Goal: Information Seeking & Learning: Learn about a topic

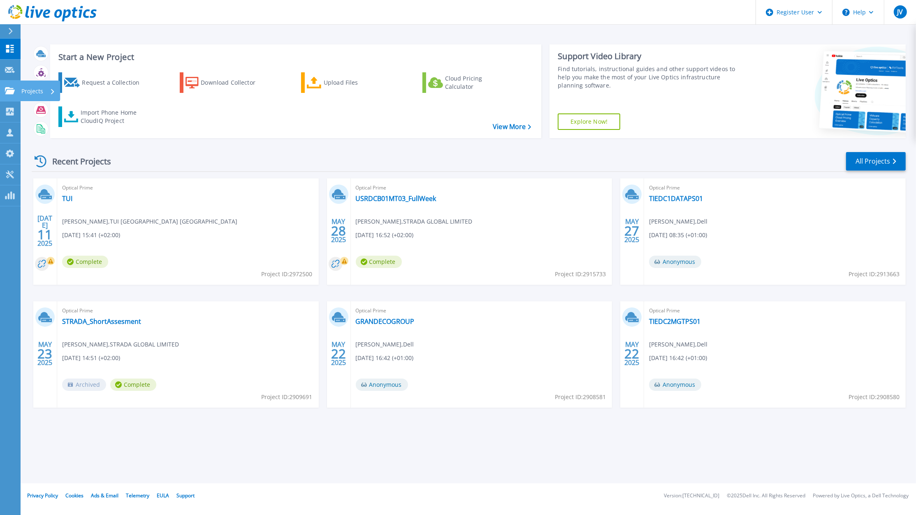
click at [30, 89] on p "Projects" at bounding box center [32, 91] width 22 height 21
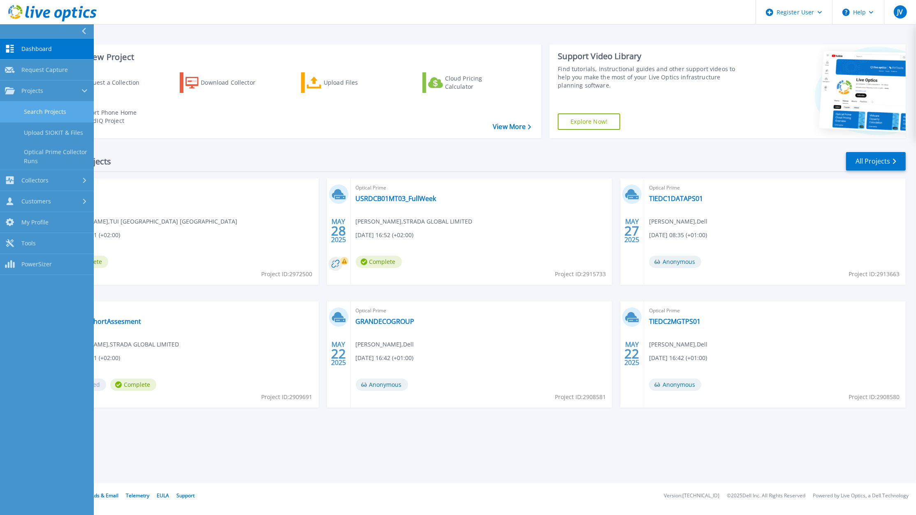
click at [43, 113] on link "Search Projects" at bounding box center [47, 112] width 94 height 21
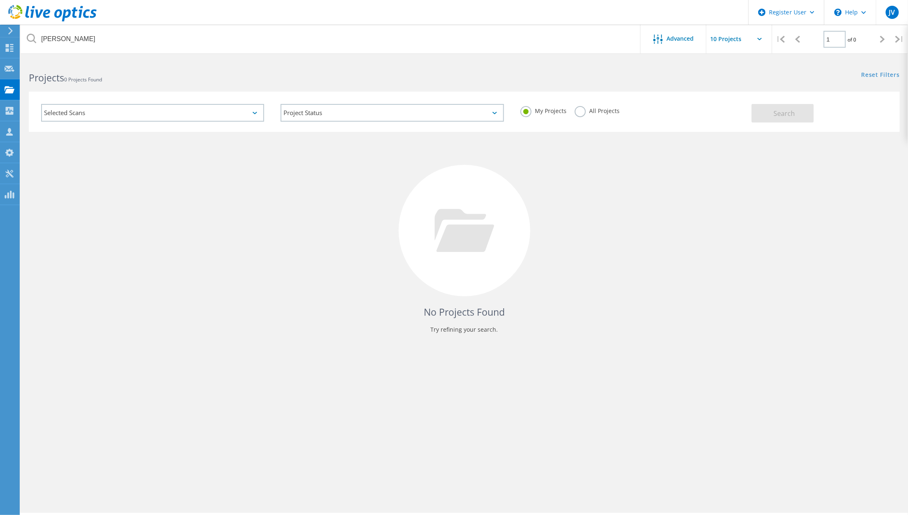
click at [584, 112] on label "All Projects" at bounding box center [597, 110] width 45 height 8
click at [0, 0] on input "All Projects" at bounding box center [0, 0] width 0 height 0
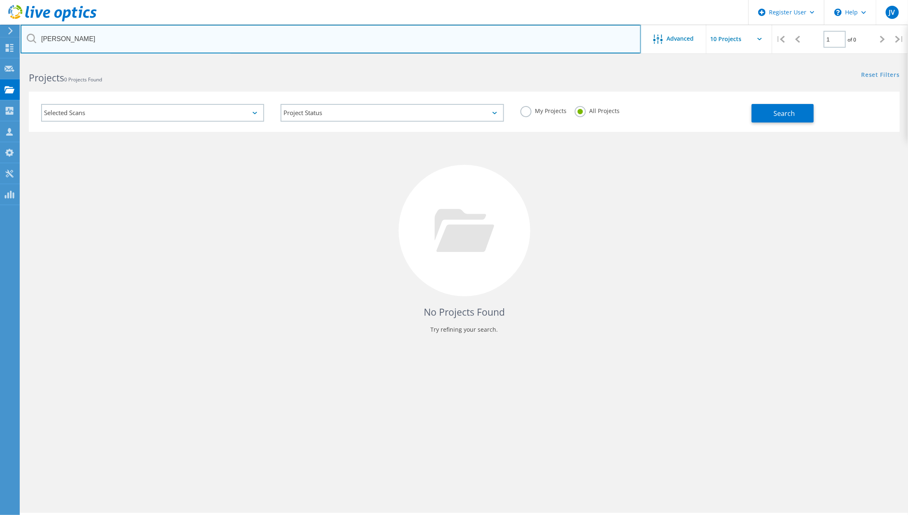
click at [79, 39] on input "J.soulet" at bounding box center [331, 39] width 620 height 29
click at [139, 28] on input "simon.leist@cockeril.com" at bounding box center [331, 39] width 620 height 29
click at [135, 34] on input "simon.leist@cockeril.com" at bounding box center [331, 39] width 620 height 29
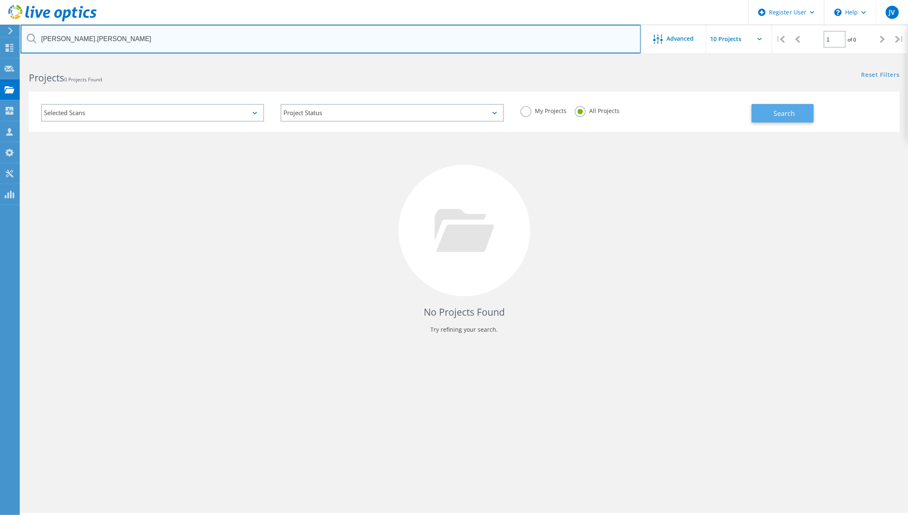
type input "simon.leist"
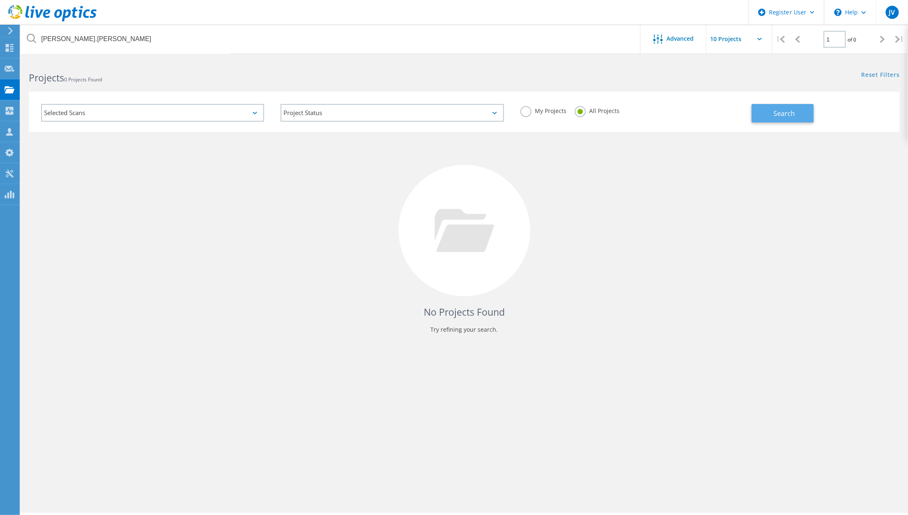
click at [807, 114] on button "Search" at bounding box center [782, 113] width 62 height 19
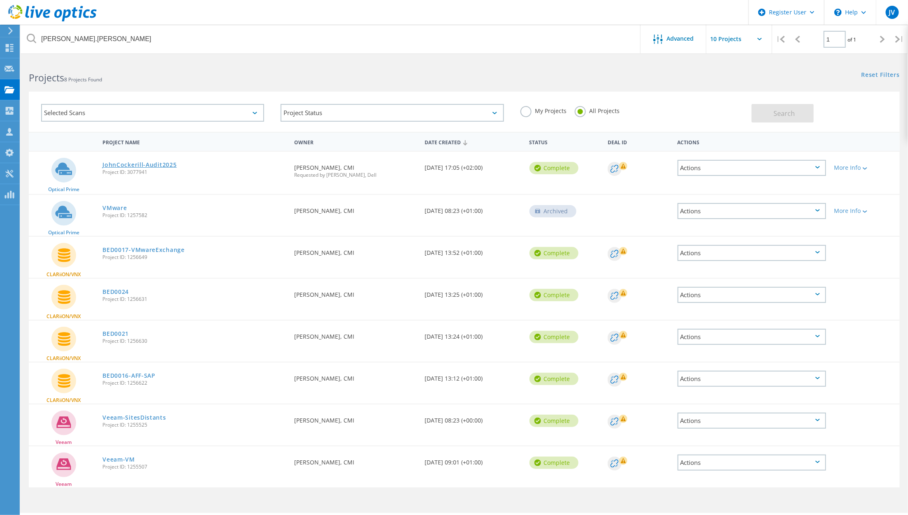
click at [132, 162] on link "JohnCockerill-Audit2025" at bounding box center [139, 165] width 74 height 6
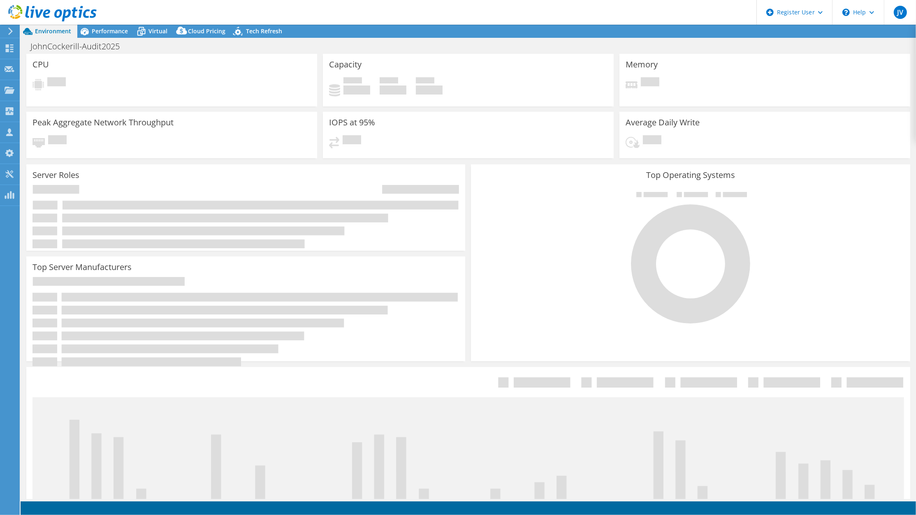
select select "USD"
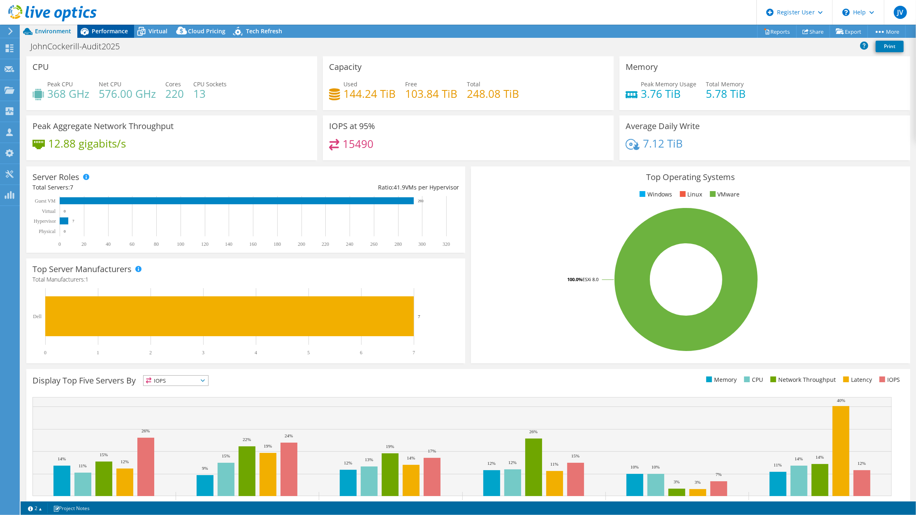
click at [104, 30] on span "Performance" at bounding box center [110, 31] width 36 height 8
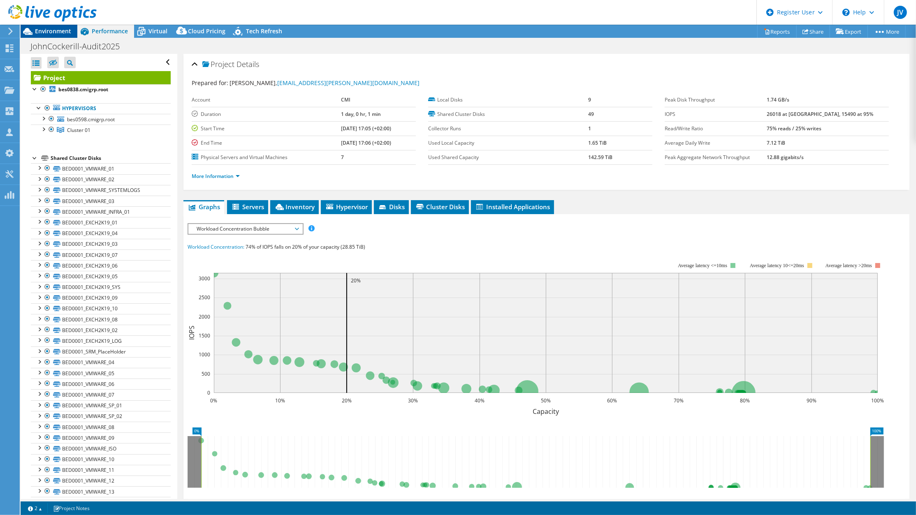
click at [41, 30] on span "Environment" at bounding box center [53, 31] width 36 height 8
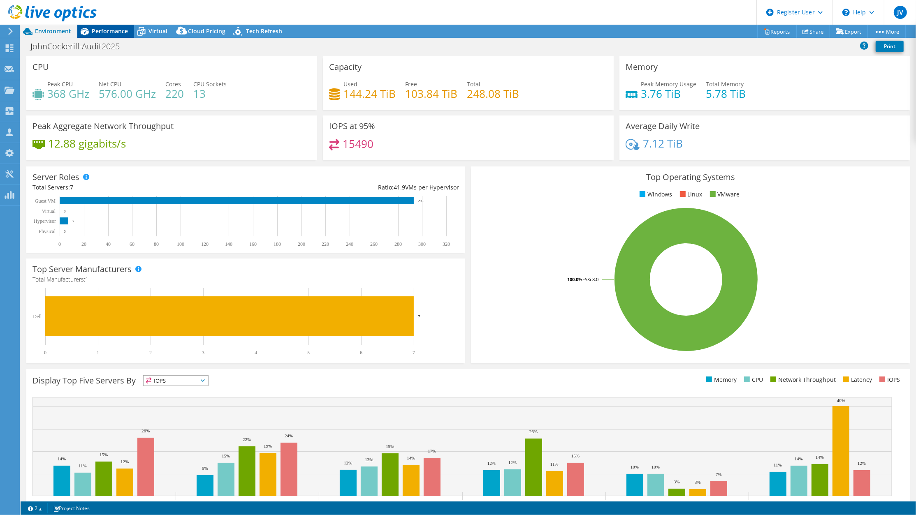
click at [100, 26] on div "Performance" at bounding box center [105, 31] width 57 height 13
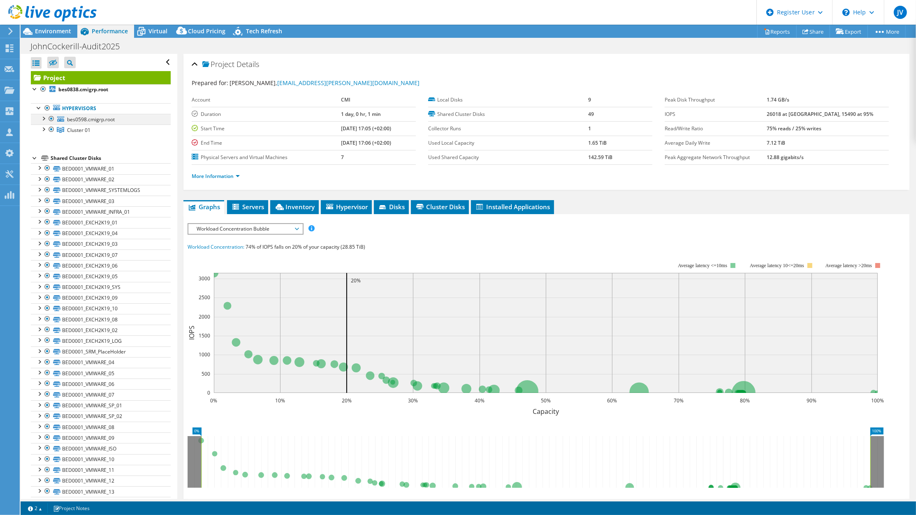
click at [45, 118] on div at bounding box center [43, 118] width 8 height 8
click at [43, 169] on div at bounding box center [43, 168] width 8 height 8
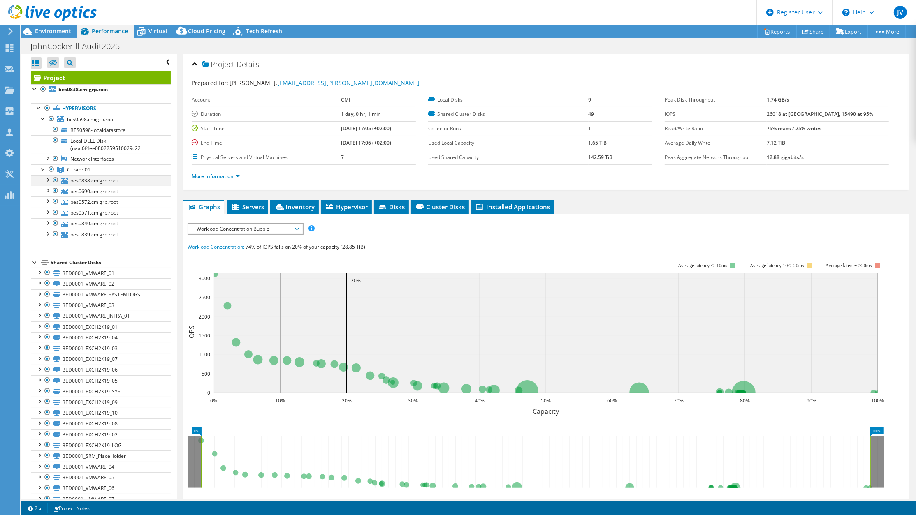
click at [47, 180] on div at bounding box center [47, 179] width 8 height 8
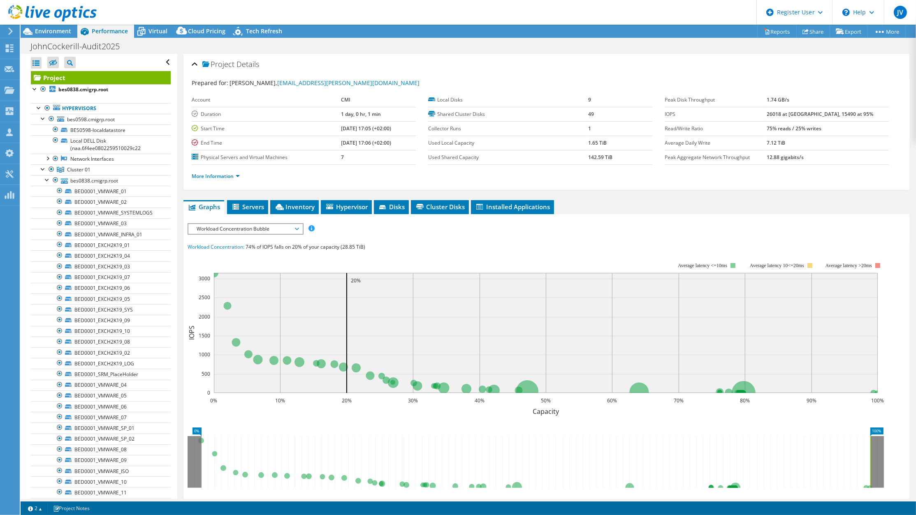
click at [558, 64] on div "Project Details" at bounding box center [546, 65] width 709 height 18
